Goal: Information Seeking & Learning: Learn about a topic

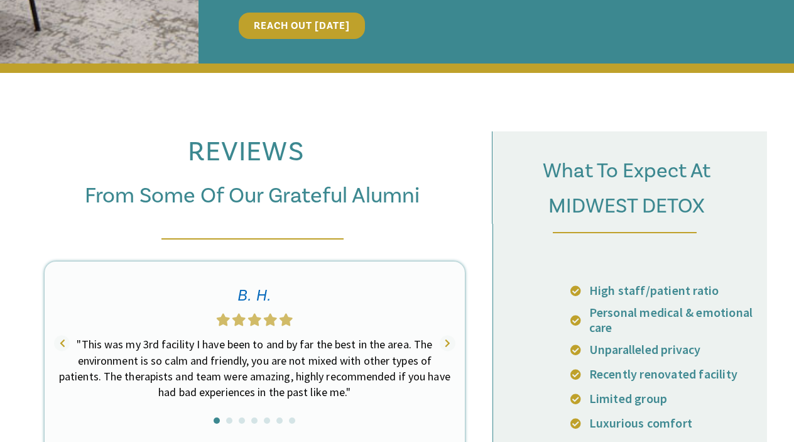
scroll to position [4341, 0]
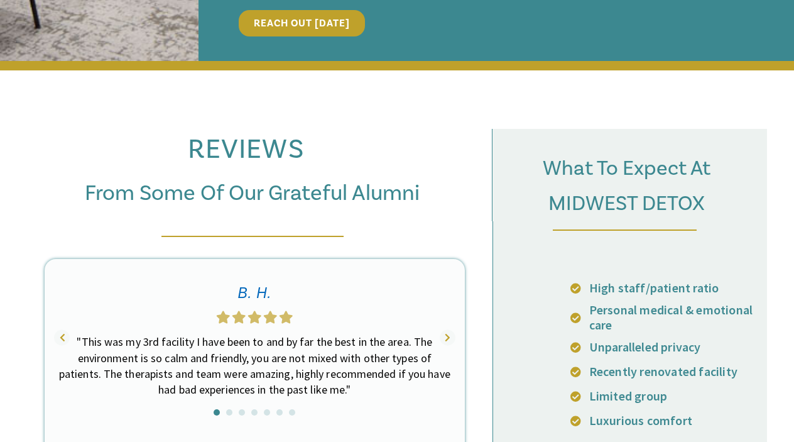
click at [448, 330] on icon at bounding box center [448, 338] width 16 height 16
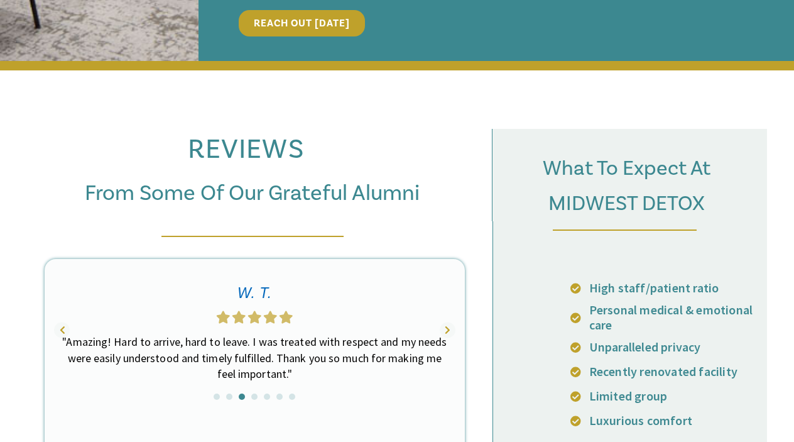
click at [61, 322] on icon at bounding box center [62, 330] width 16 height 16
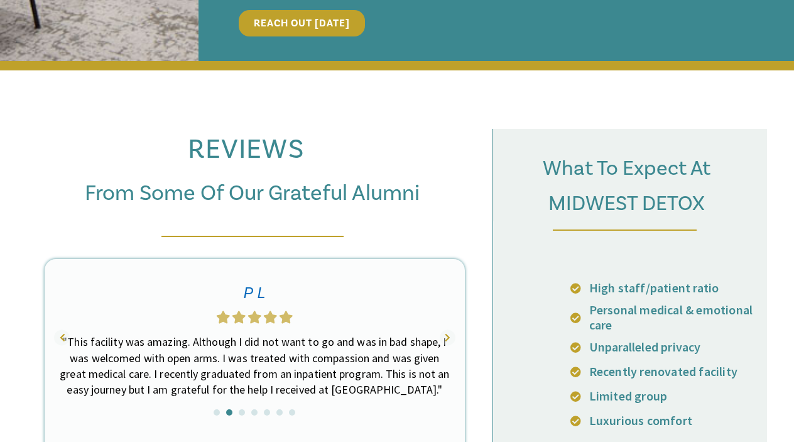
click at [446, 330] on icon at bounding box center [448, 338] width 16 height 16
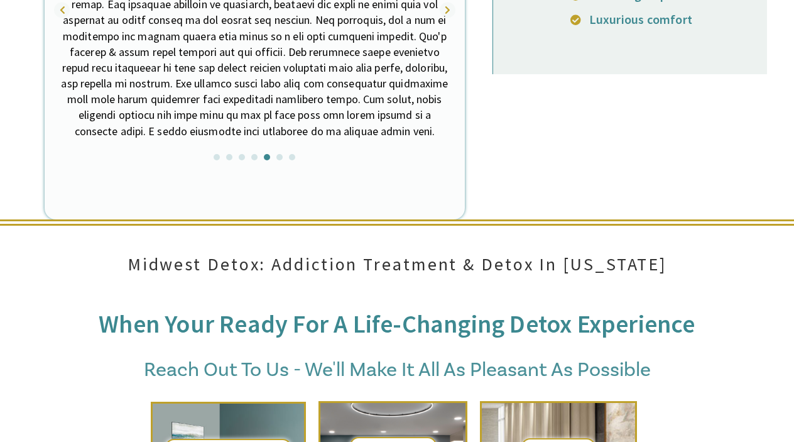
scroll to position [4743, 0]
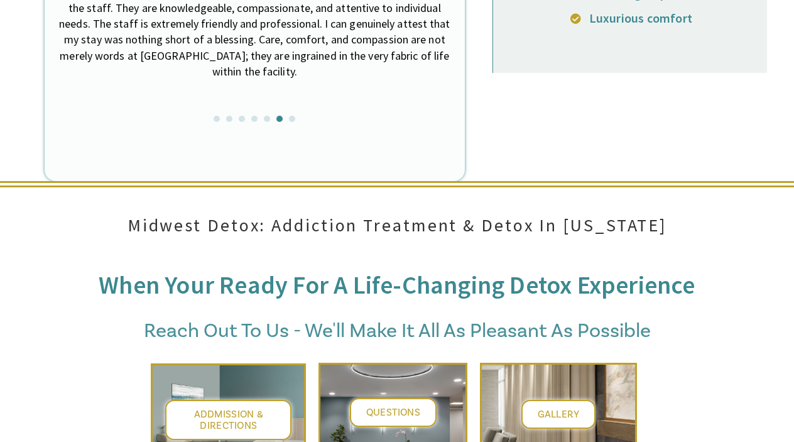
click at [403, 362] on div "Questions" at bounding box center [392, 439] width 149 height 155
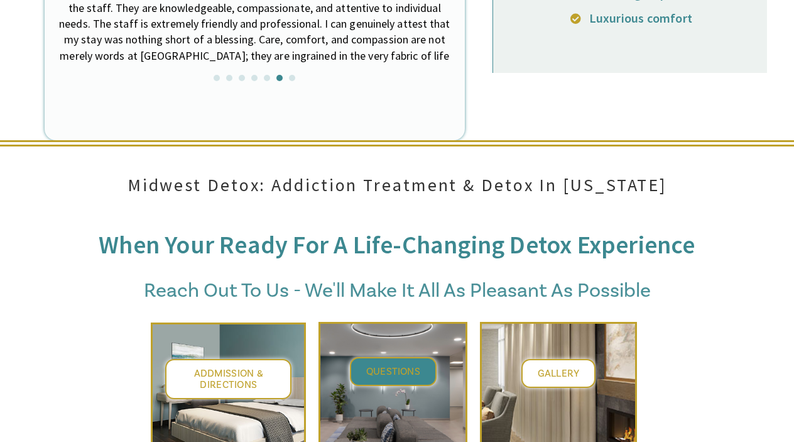
click at [408, 365] on span "Questions" at bounding box center [393, 371] width 54 height 13
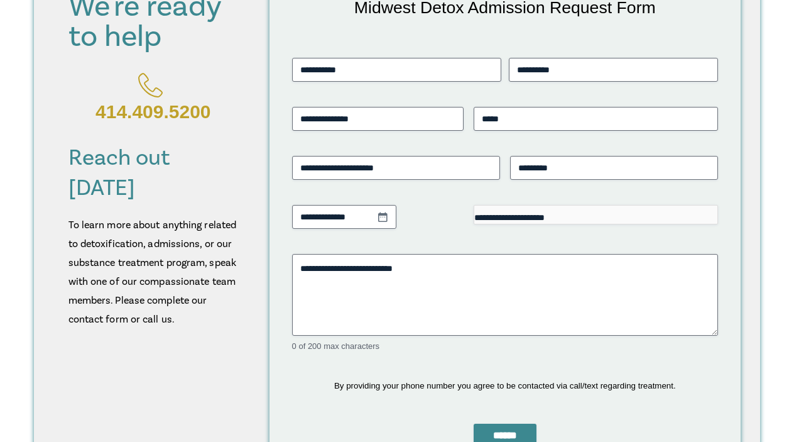
scroll to position [347, 0]
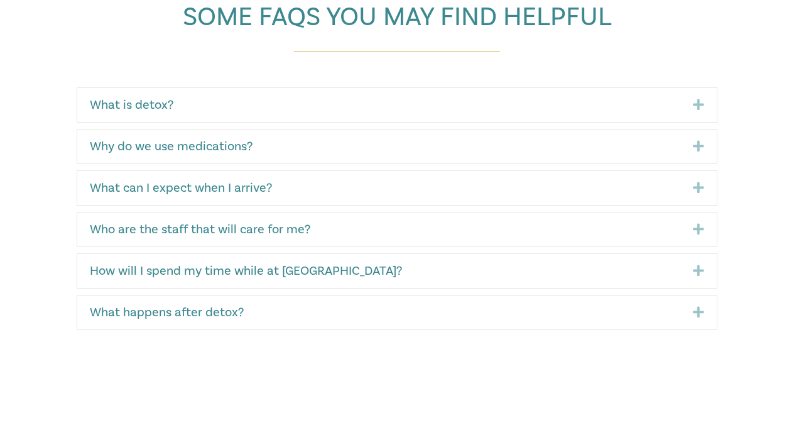
scroll to position [921, 0]
click at [413, 264] on link "How will I spend my time while at Midwest Detox?" at bounding box center [382, 270] width 584 height 15
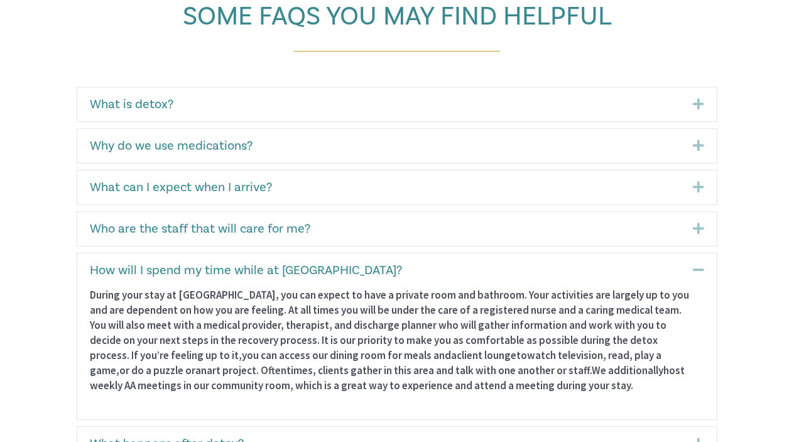
click at [411, 237] on div "Who are the staff that will care for me? Expand" at bounding box center [396, 229] width 639 height 34
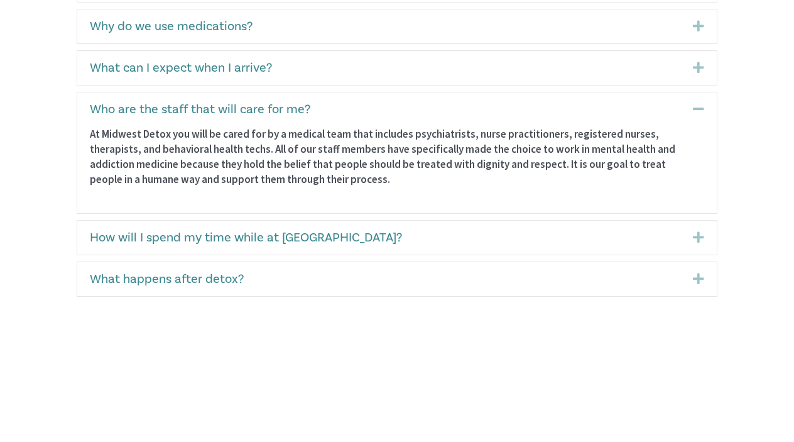
scroll to position [1043, 0]
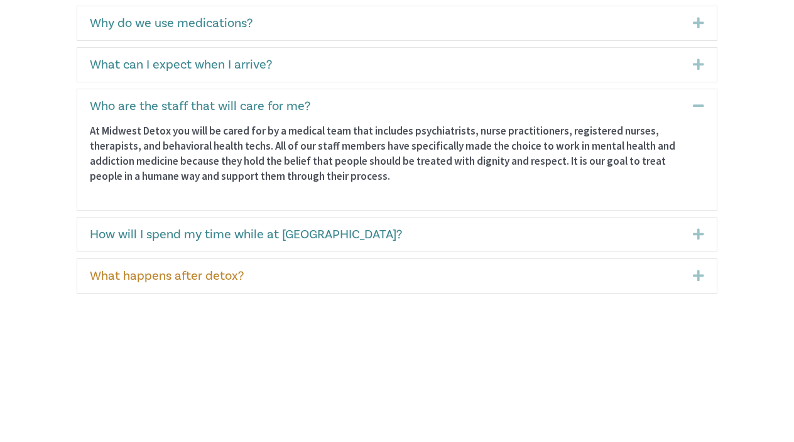
click at [411, 269] on link "What happens after detox?" at bounding box center [382, 275] width 584 height 15
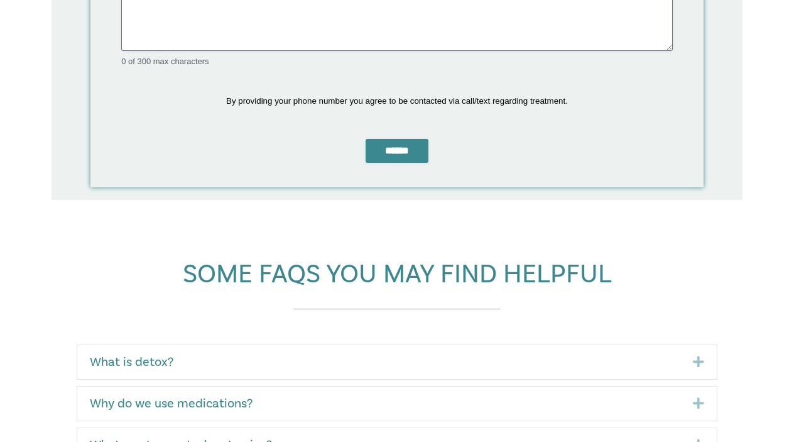
scroll to position [651, 0]
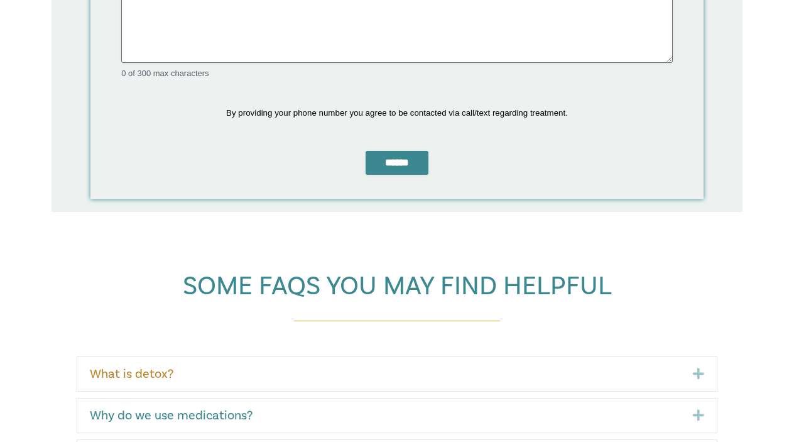
click at [439, 366] on link "What is detox?" at bounding box center [382, 373] width 584 height 15
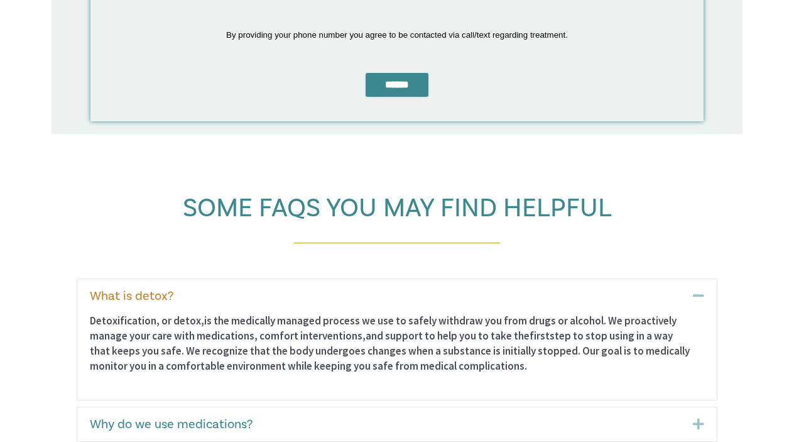
scroll to position [744, 0]
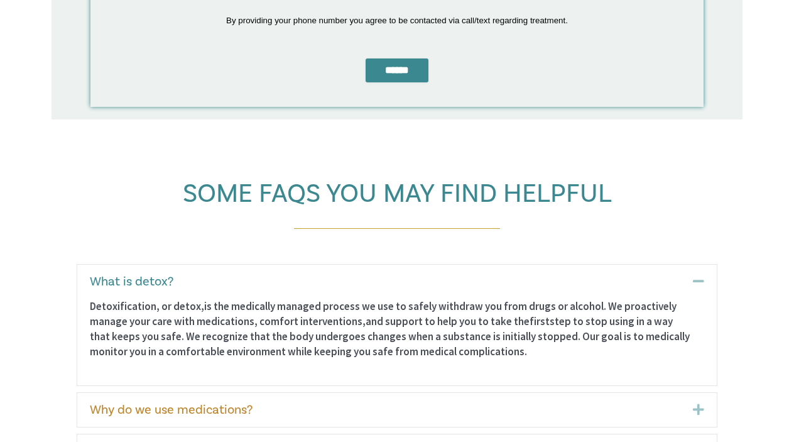
click at [455, 403] on link "Why do we use medications?" at bounding box center [382, 409] width 584 height 15
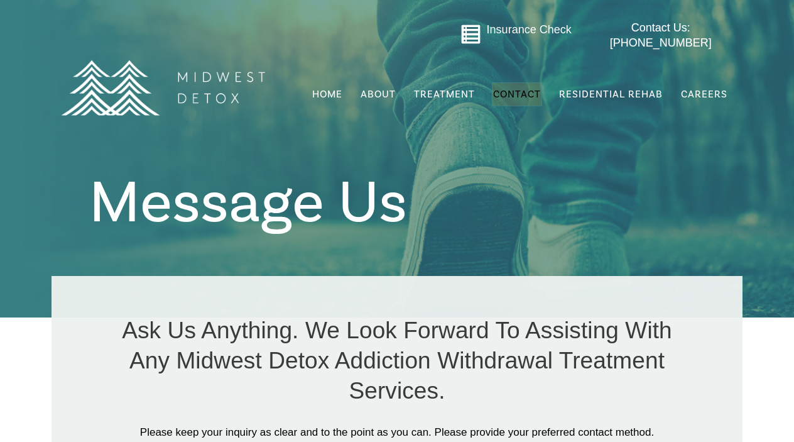
scroll to position [0, 0]
click at [636, 88] on span "Residential Rehab" at bounding box center [611, 94] width 104 height 13
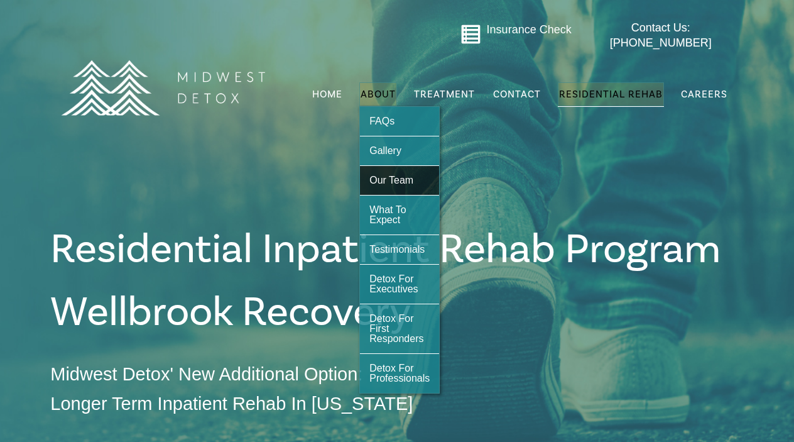
click at [404, 175] on span "Our Team" at bounding box center [391, 180] width 44 height 11
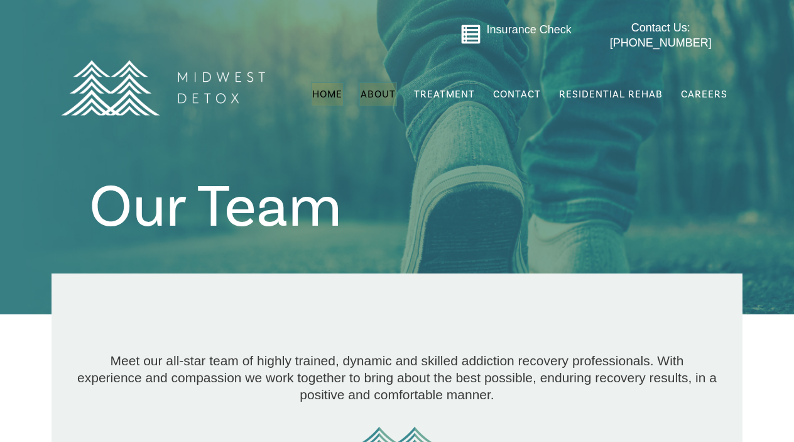
click at [328, 88] on span "Home" at bounding box center [327, 94] width 30 height 13
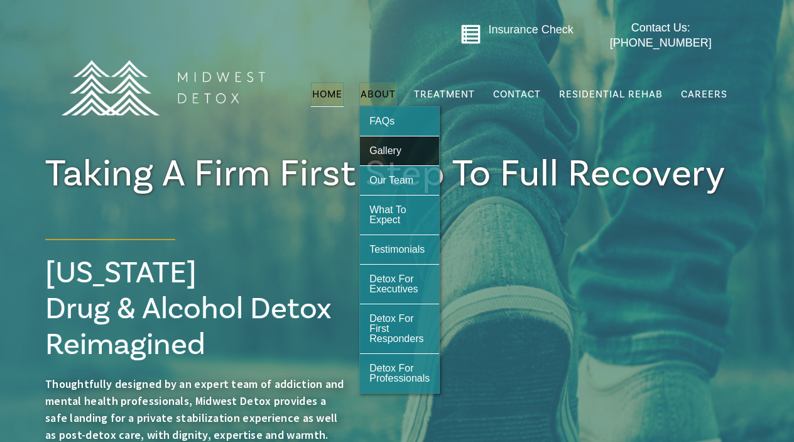
click at [388, 145] on span "Gallery" at bounding box center [385, 150] width 32 height 11
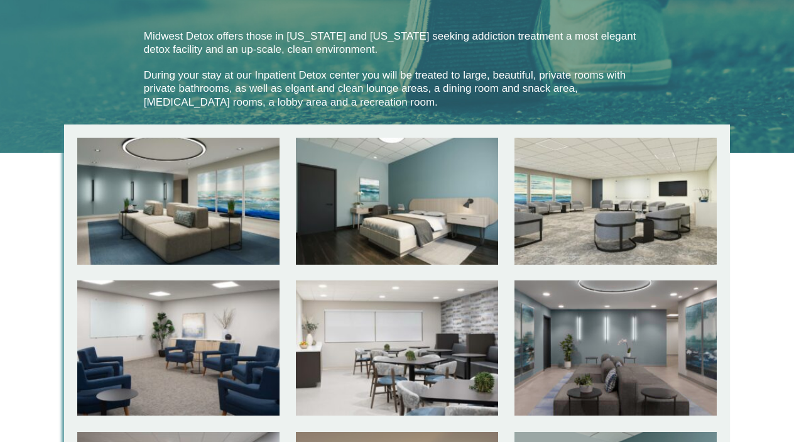
scroll to position [312, 0]
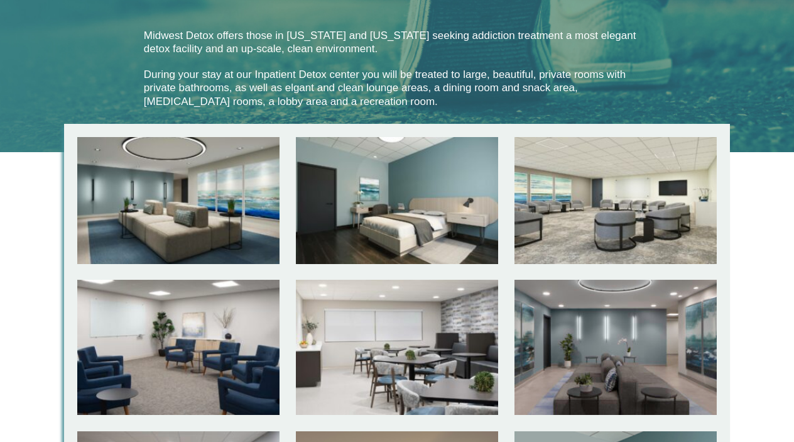
click at [217, 188] on div at bounding box center [178, 200] width 202 height 127
